Goal: Navigation & Orientation: Find specific page/section

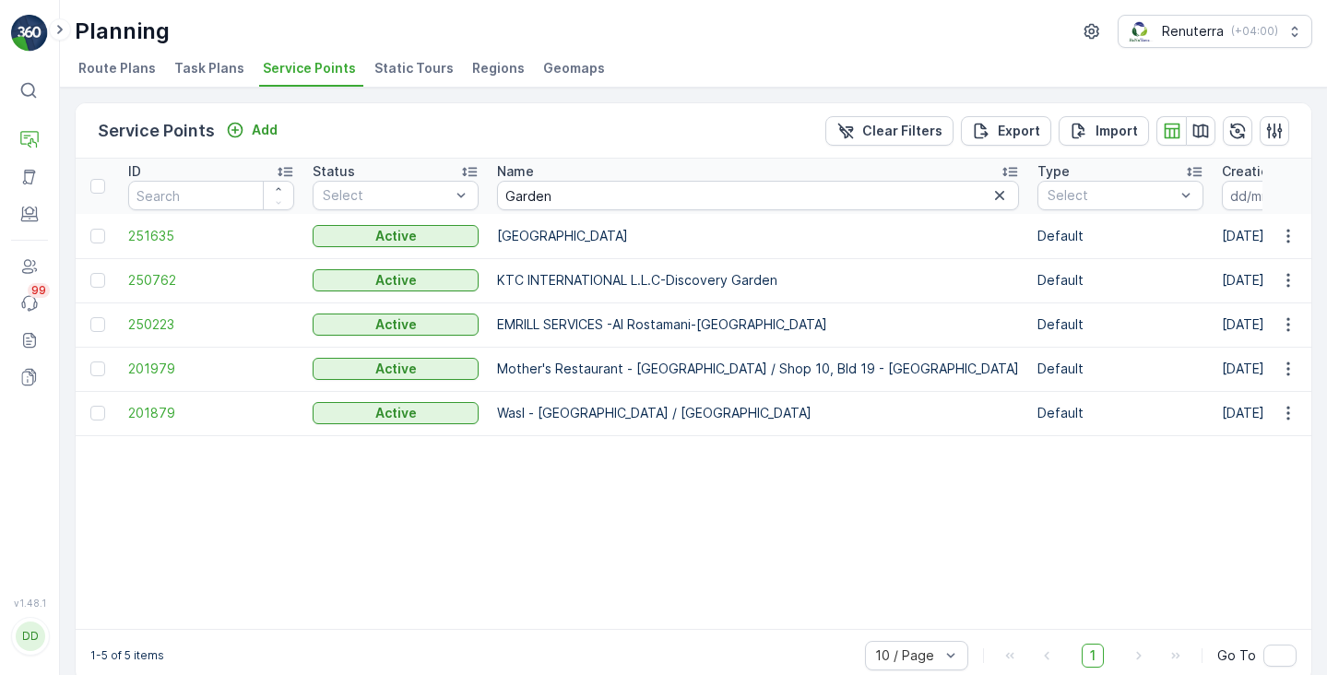
click at [216, 62] on span "Task Plans" at bounding box center [209, 68] width 70 height 18
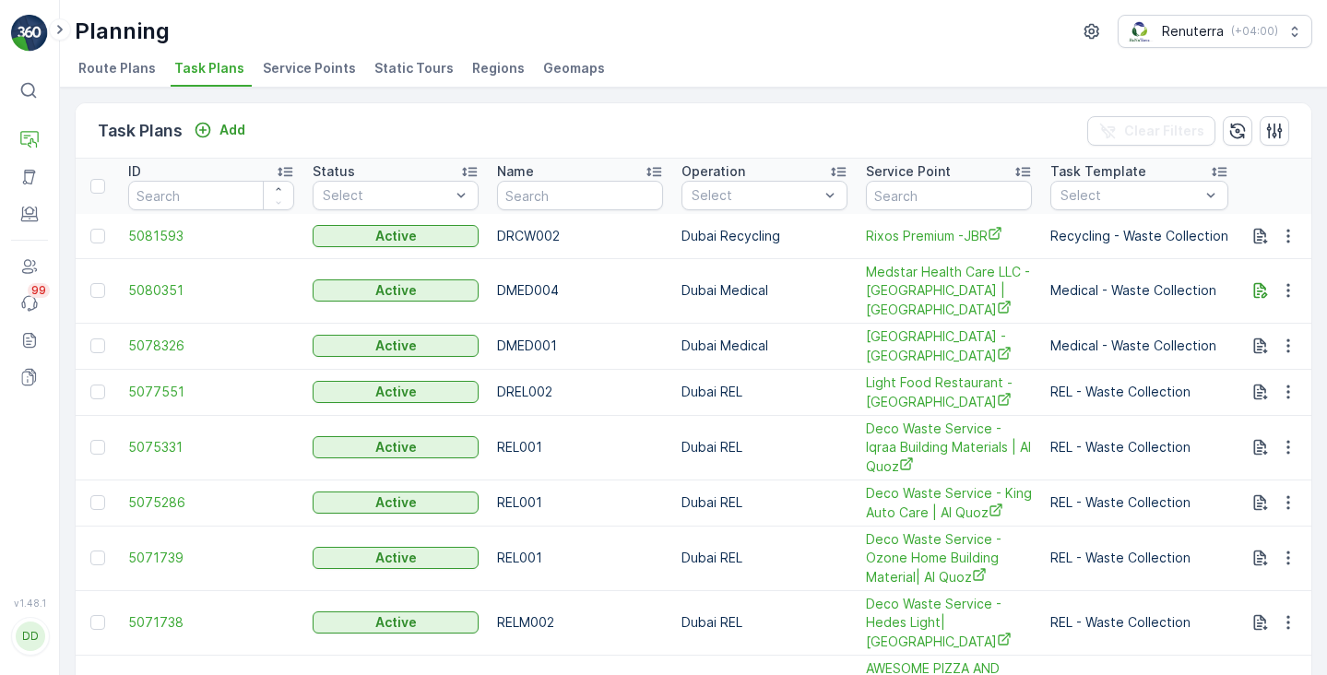
click at [138, 82] on li "Route Plans" at bounding box center [119, 70] width 89 height 31
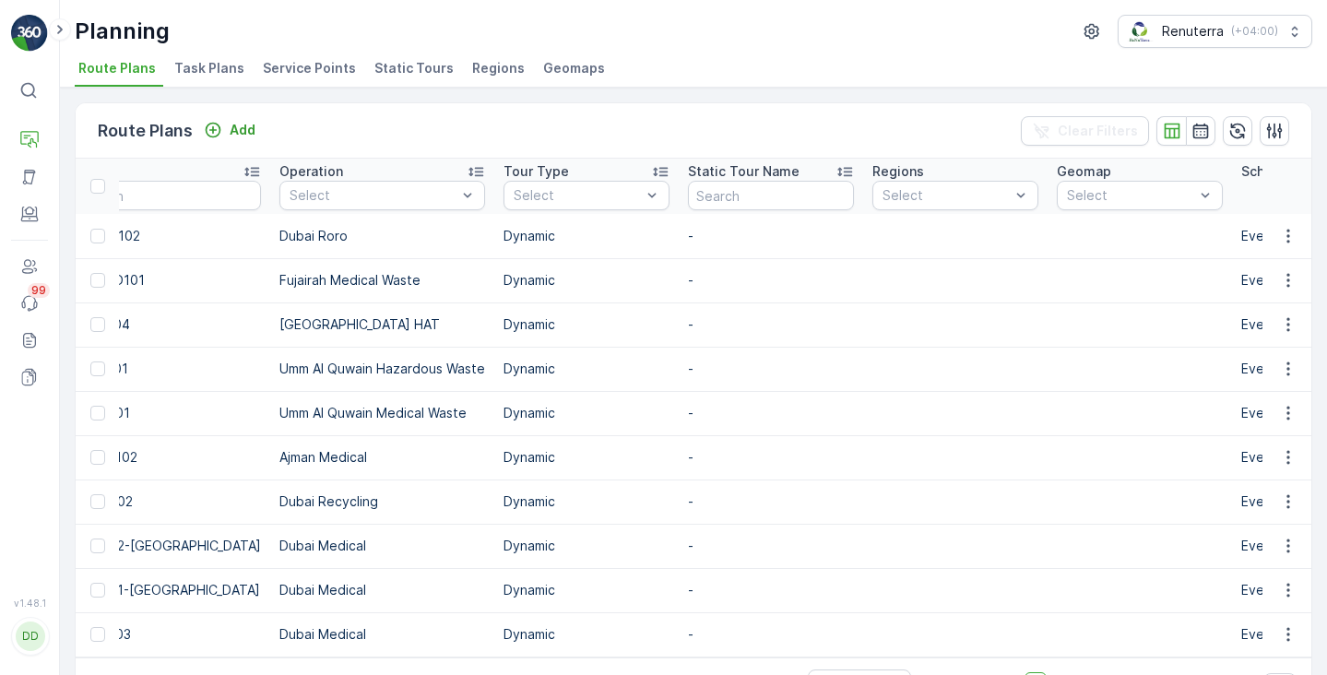
scroll to position [0, 434]
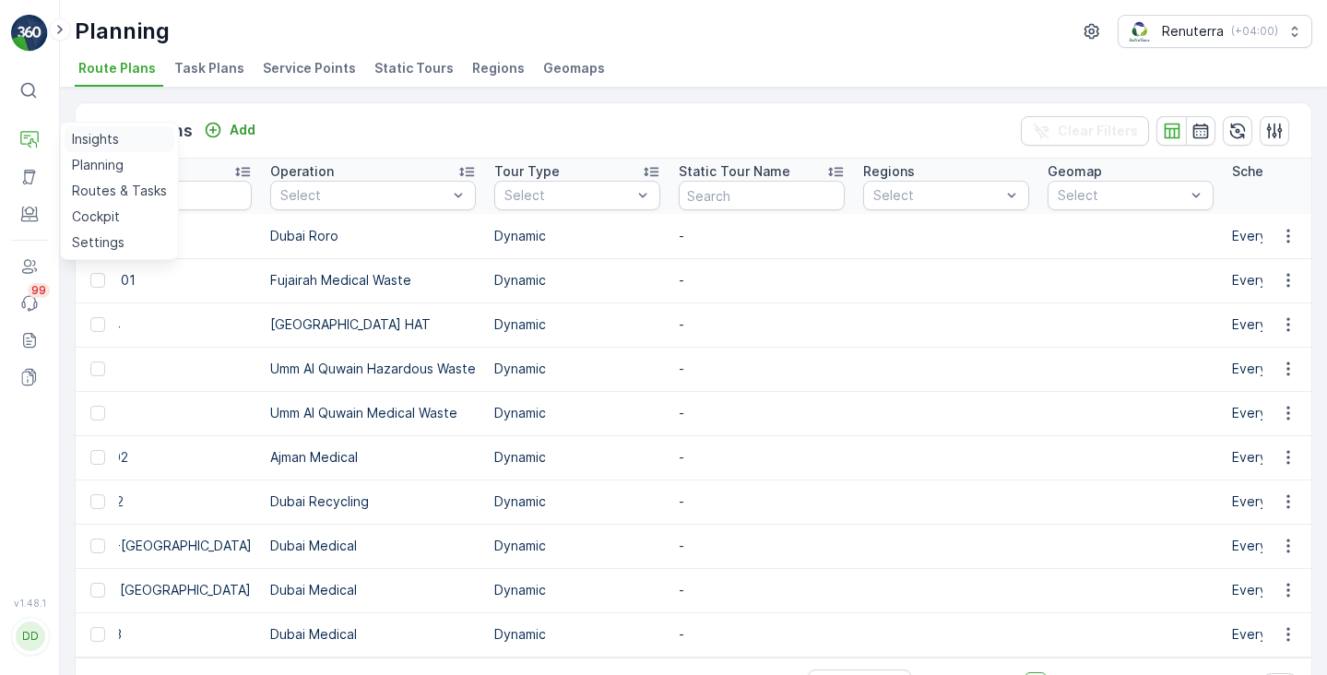
click at [104, 137] on p "Insights" at bounding box center [95, 139] width 47 height 18
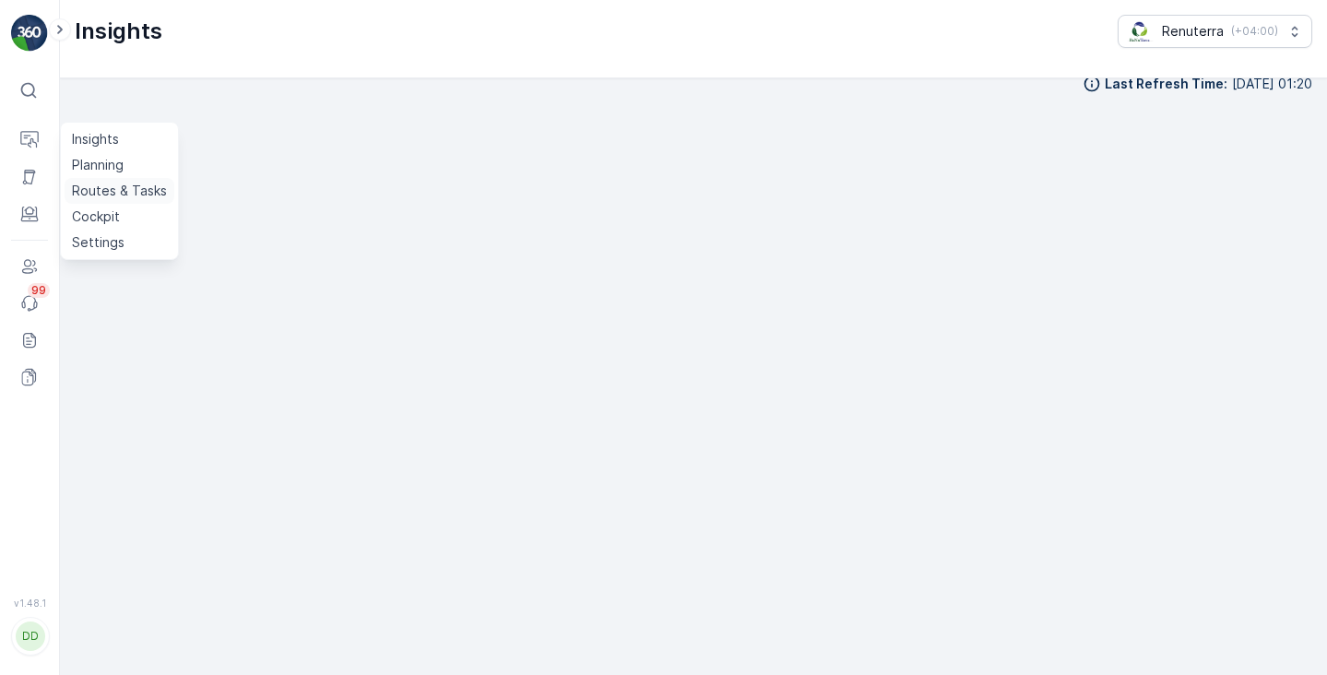
click at [114, 188] on p "Routes & Tasks" at bounding box center [119, 191] width 95 height 18
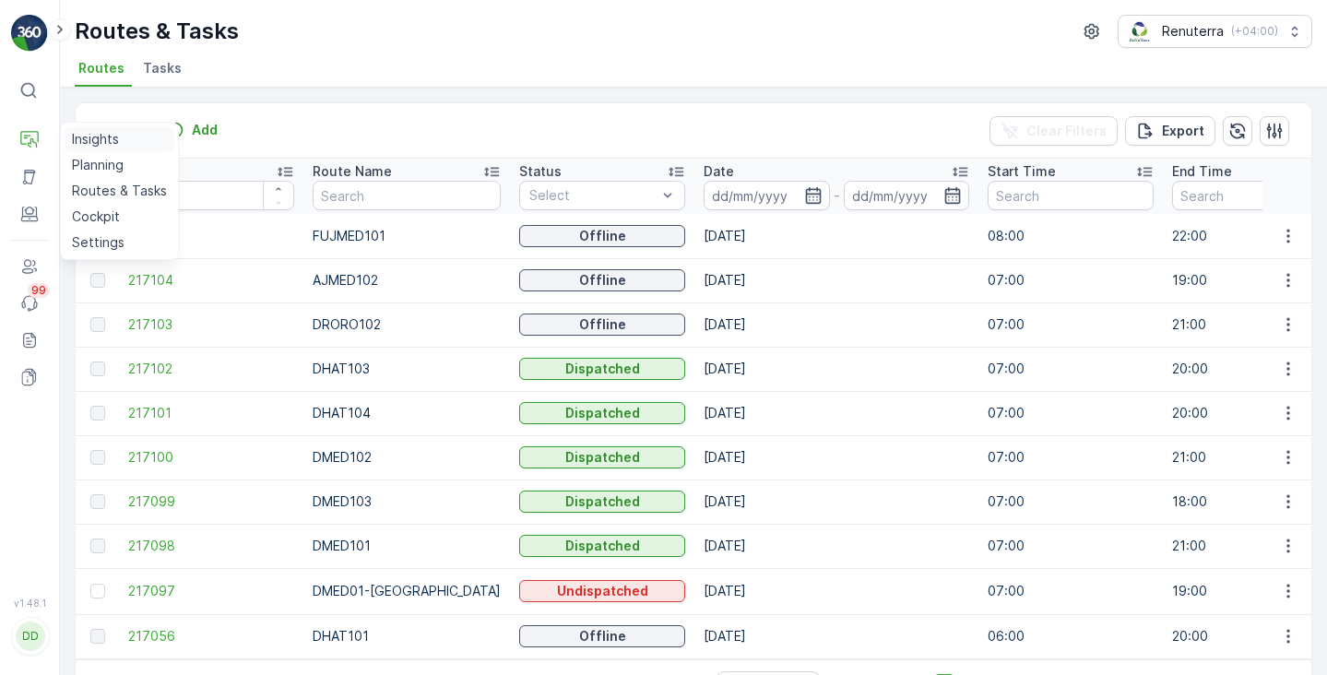
click at [96, 137] on p "Insights" at bounding box center [95, 139] width 47 height 18
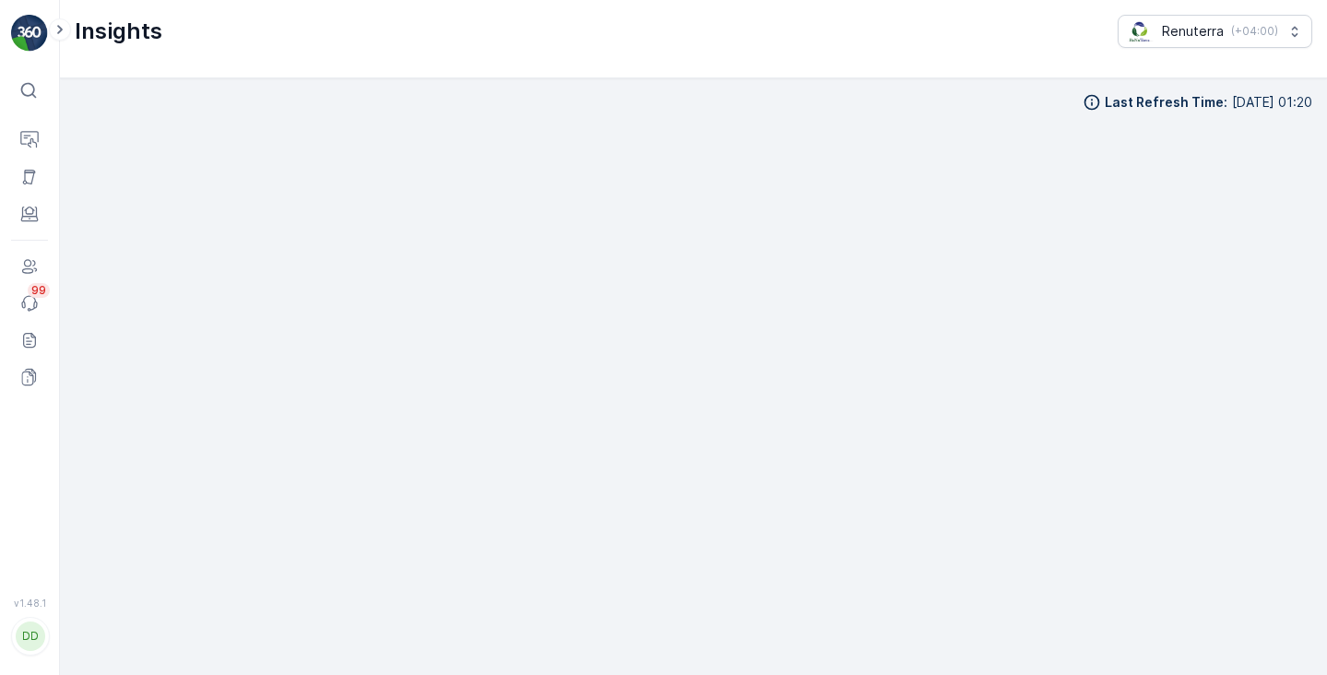
click at [25, 73] on div "⌘B Operations Asset Engagement Users Events 99 Reports Documents v 1.48.1 DD Dh…" at bounding box center [30, 337] width 60 height 675
click at [26, 77] on div "⌘B" at bounding box center [29, 90] width 37 height 33
